Goal: Task Accomplishment & Management: Use online tool/utility

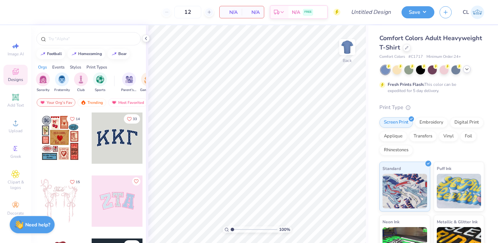
click at [467, 69] on icon at bounding box center [467, 69] width 6 height 6
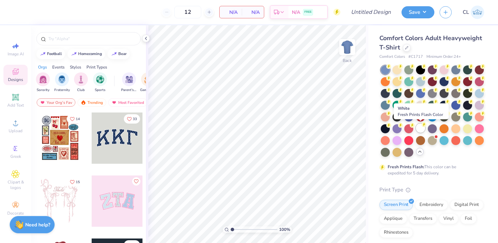
click at [422, 128] on div at bounding box center [420, 128] width 9 height 9
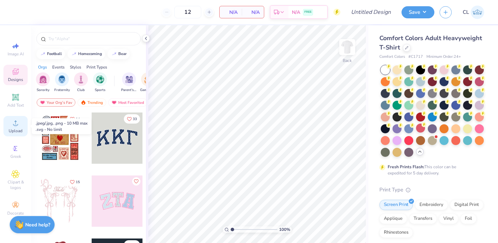
click at [16, 126] on circle at bounding box center [15, 125] width 4 height 4
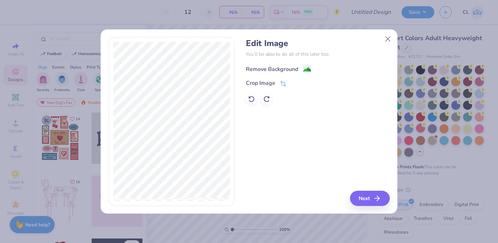
click at [260, 66] on div "Remove Background" at bounding box center [272, 69] width 52 height 8
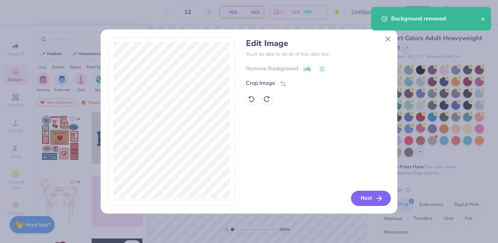
click at [370, 196] on button "Next" at bounding box center [371, 198] width 40 height 15
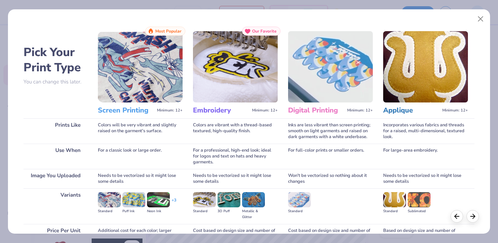
click at [129, 79] on img at bounding box center [140, 66] width 85 height 71
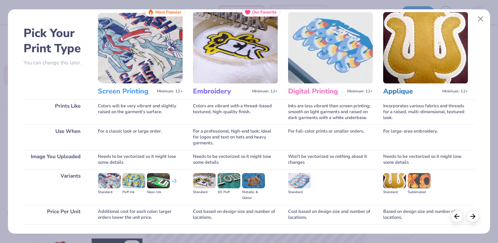
scroll to position [20, 0]
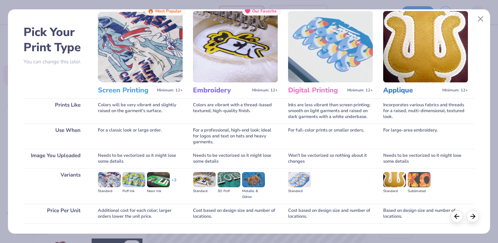
click at [124, 92] on h3 "Screen Printing" at bounding box center [126, 90] width 56 height 9
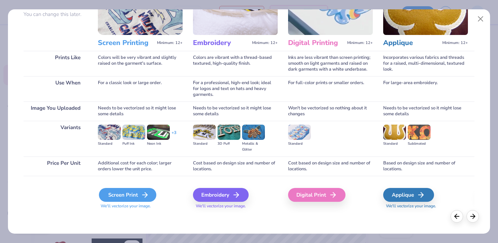
click at [135, 200] on div "Screen Print" at bounding box center [127, 195] width 57 height 14
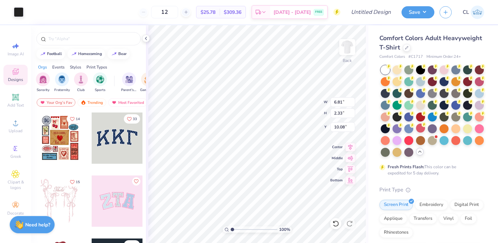
type input "6.81"
type input "2.33"
type input "4.16"
type input "4.12"
type input "1.40"
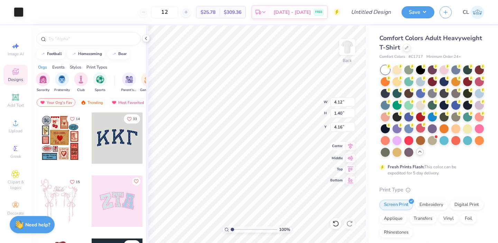
type input "3.83"
click at [348, 45] on img at bounding box center [348, 47] width 28 height 28
click at [348, 45] on img at bounding box center [347, 47] width 14 height 14
type input "4.48"
type input "9.64"
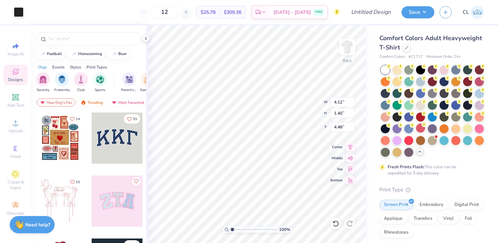
type input "3.29"
type input "5.42"
click at [7, 101] on div "Add Text" at bounding box center [15, 100] width 24 height 20
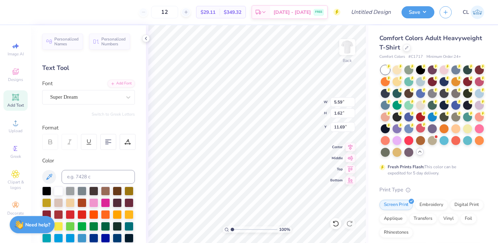
type textarea "T"
click at [46, 190] on div at bounding box center [46, 190] width 9 height 9
click at [74, 100] on div "Super Dream" at bounding box center [85, 97] width 73 height 11
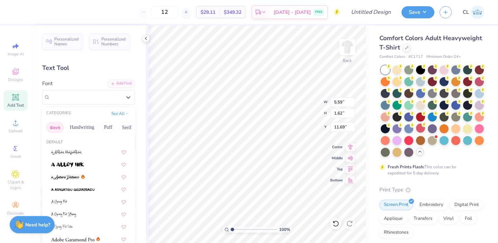
click at [50, 129] on button "Greek" at bounding box center [55, 127] width 18 height 11
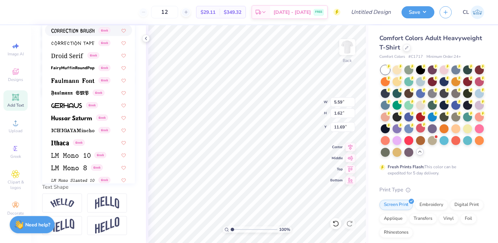
scroll to position [419, 0]
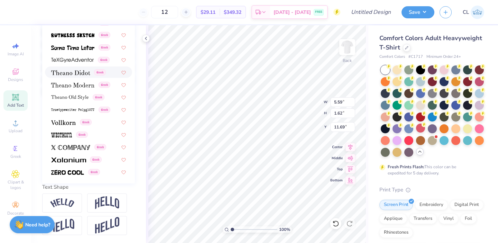
click at [70, 71] on img at bounding box center [70, 72] width 39 height 5
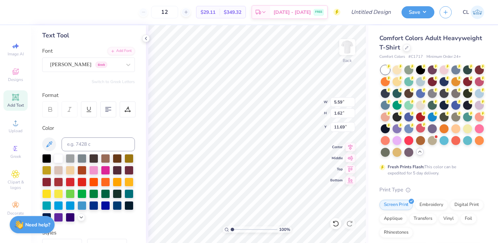
scroll to position [0, 0]
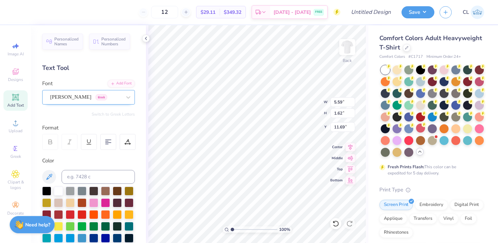
type textarea "BROTHERS"
click at [92, 94] on div "[PERSON_NAME] Greek" at bounding box center [85, 97] width 73 height 11
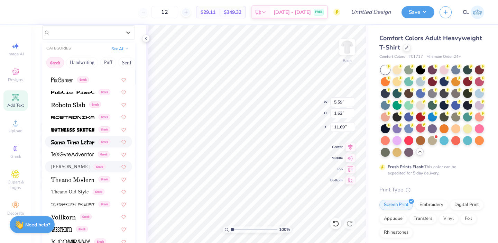
scroll to position [66, 0]
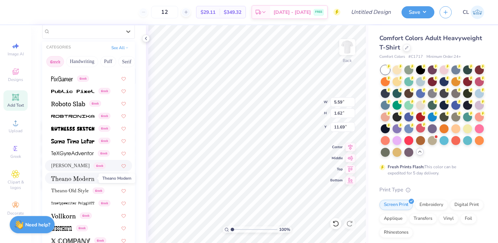
click at [83, 179] on img at bounding box center [72, 178] width 43 height 5
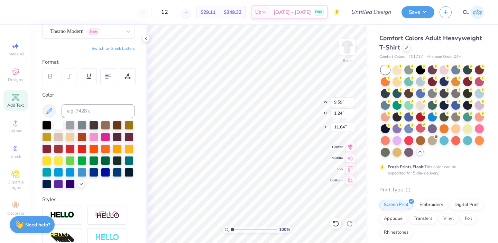
type input "9.59"
type input "1.24"
type input "9.38"
type input "7.49"
type input "0.97"
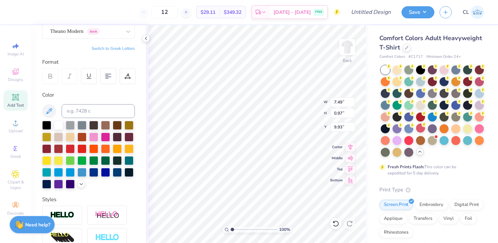
type input "9.93"
type input "10.75"
type input "5.86"
click at [345, 40] on img at bounding box center [348, 47] width 28 height 28
click at [18, 99] on icon at bounding box center [15, 96] width 5 height 5
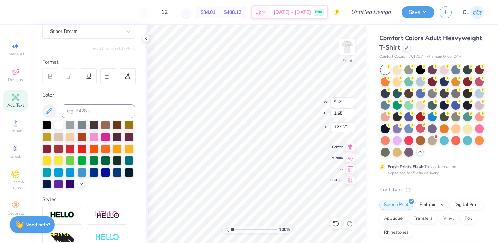
paste textarea "DST Charity Bash"
type textarea "DST Charity Bash"
click at [44, 125] on div at bounding box center [46, 124] width 9 height 9
click at [80, 34] on div "Super Dream" at bounding box center [85, 31] width 73 height 11
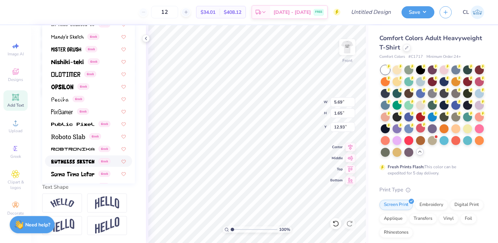
scroll to position [419, 0]
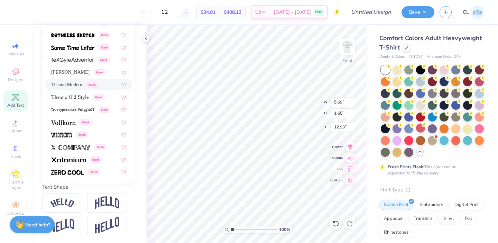
click at [74, 84] on span "Theano Modern" at bounding box center [66, 84] width 31 height 7
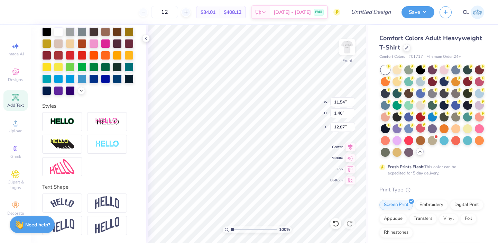
type input "11.54"
type input "1.40"
type input "7.38"
type input "4.19"
type input "4.63"
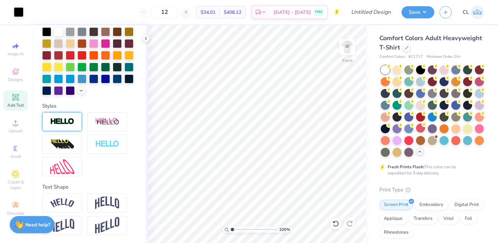
click at [22, 102] on div "Add Text" at bounding box center [15, 100] width 24 height 20
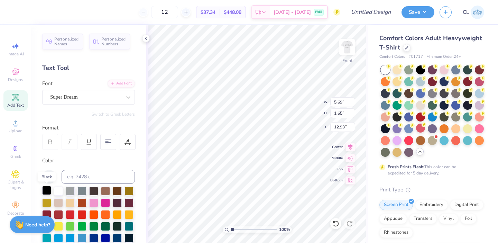
click at [46, 187] on div at bounding box center [46, 190] width 9 height 9
paste textarea "[DATE]"
type textarea "[DATE]"
click at [83, 101] on div at bounding box center [85, 96] width 71 height 9
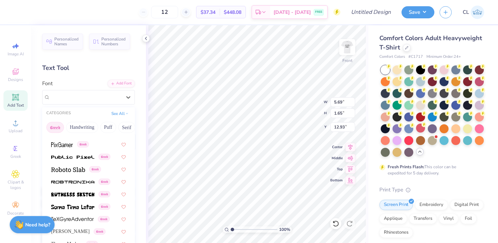
scroll to position [159, 0]
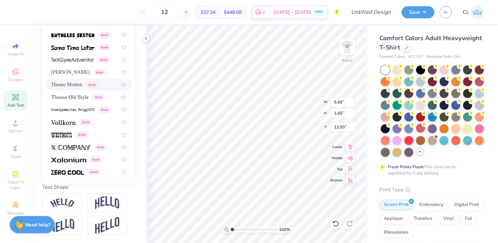
click at [72, 87] on span "Theano Modern" at bounding box center [66, 84] width 31 height 7
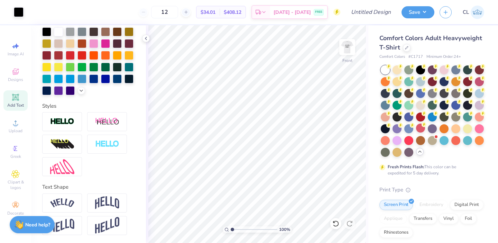
click at [20, 101] on div "Add Text" at bounding box center [15, 100] width 24 height 20
type input "18.69"
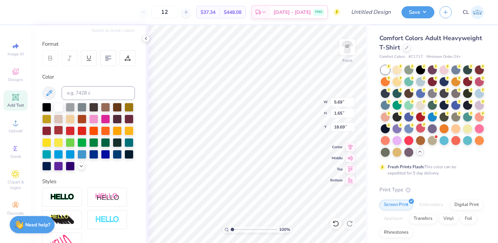
scroll to position [0, 0]
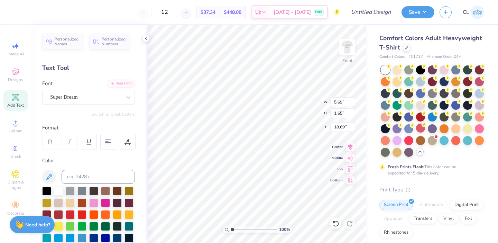
click at [47, 190] on div at bounding box center [46, 191] width 9 height 9
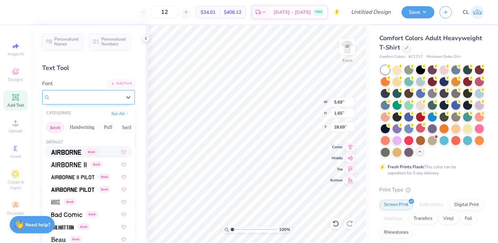
click at [76, 98] on div "Super Dream" at bounding box center [85, 97] width 73 height 11
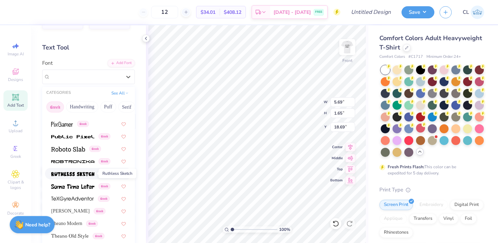
scroll to position [21, 0]
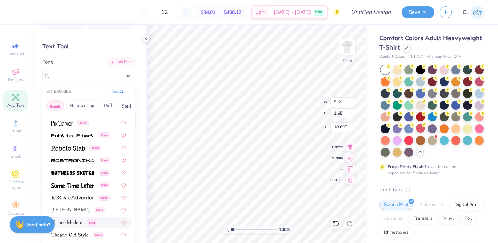
click at [75, 221] on span "Theano Modern" at bounding box center [66, 222] width 31 height 7
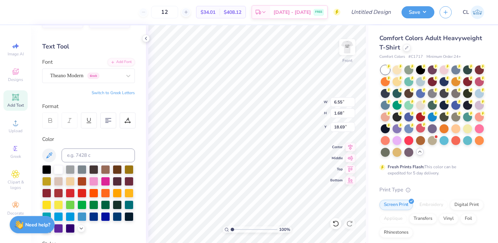
type input "6.55"
type input "1.68"
type input "18.69"
type textarea "[US_STATE]"
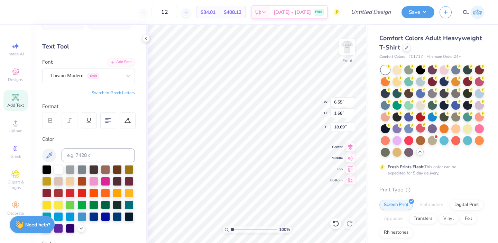
scroll to position [0, 1]
type input "12.44"
type input "1.74"
type input "12.88"
type input "8.39"
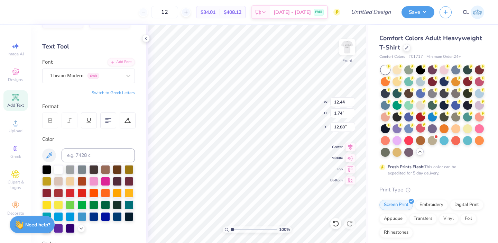
type input "1.17"
type input "7.97"
type input "11.54"
type input "1.40"
type input "11.53"
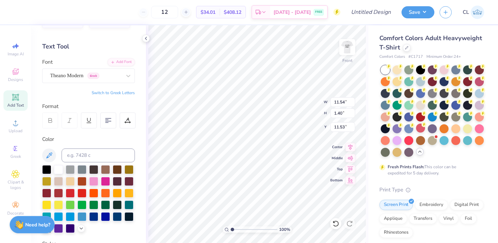
type input "10.45"
type input "1.72"
type input "18.66"
type input "6.60"
type input "1.08"
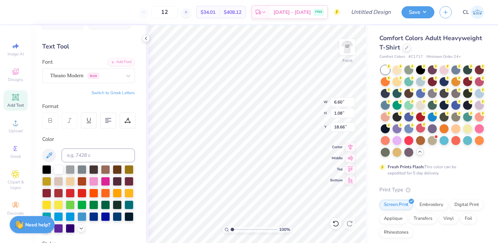
type input "14.29"
type input "8.39"
type input "1.17"
type input "18.63"
type input "6.60"
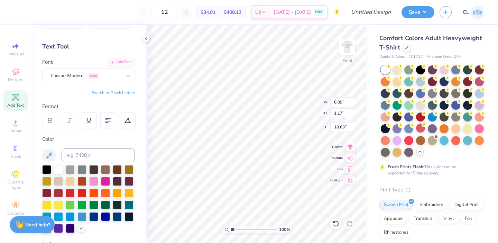
type input "1.08"
type input "8.39"
type input "1.17"
type input "14.54"
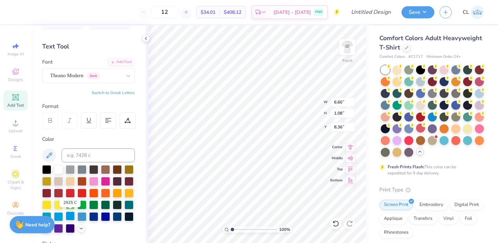
click at [73, 214] on div at bounding box center [70, 215] width 9 height 9
click at [83, 215] on div at bounding box center [82, 215] width 9 height 9
type input "11.54"
type input "1.40"
type input "11.53"
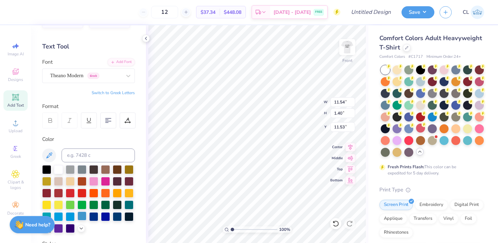
click at [84, 216] on div at bounding box center [82, 215] width 9 height 9
type input "8.39"
type input "1.17"
type input "14.54"
click at [81, 215] on div at bounding box center [82, 215] width 9 height 9
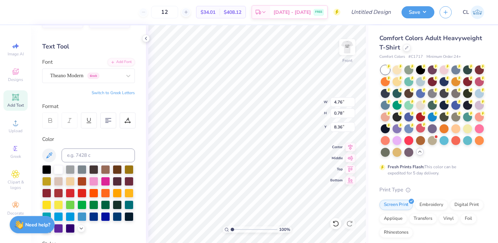
type input "4.76"
type input "0.78"
type input "5.73"
type input "0.80"
type input "6.56"
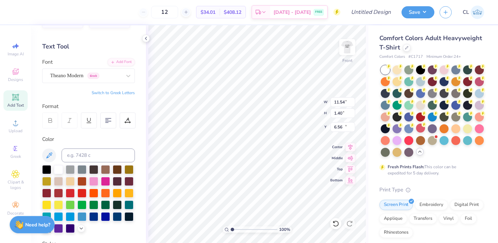
type input "11.54"
type input "1.40"
type input "9.91"
type input "5.73"
type input "0.80"
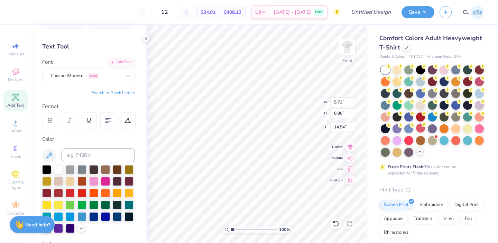
type input "13.35"
click at [346, 43] on img at bounding box center [348, 47] width 28 height 28
click at [356, 48] on img at bounding box center [348, 47] width 28 height 28
click at [350, 45] on img at bounding box center [348, 47] width 28 height 28
click at [145, 39] on icon at bounding box center [146, 39] width 6 height 6
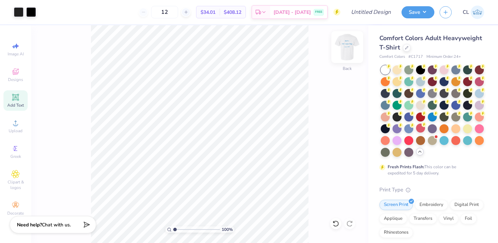
click at [346, 51] on img at bounding box center [348, 47] width 28 height 28
